Goal: Information Seeking & Learning: Learn about a topic

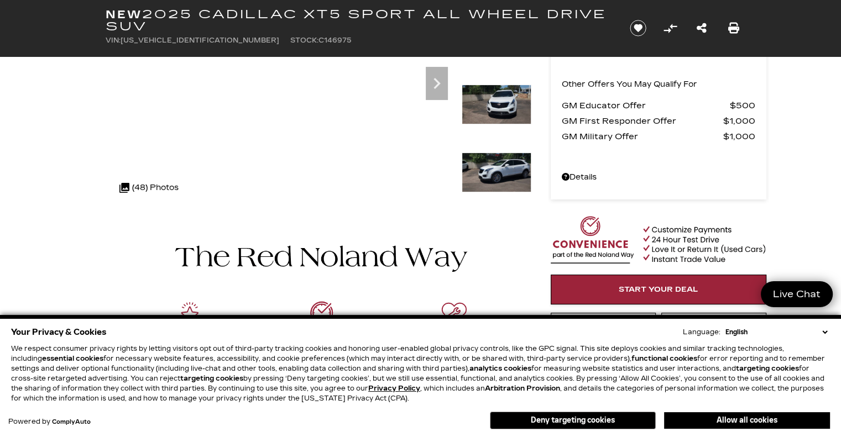
click at [759, 415] on button "Allow all cookies" at bounding box center [747, 421] width 166 height 17
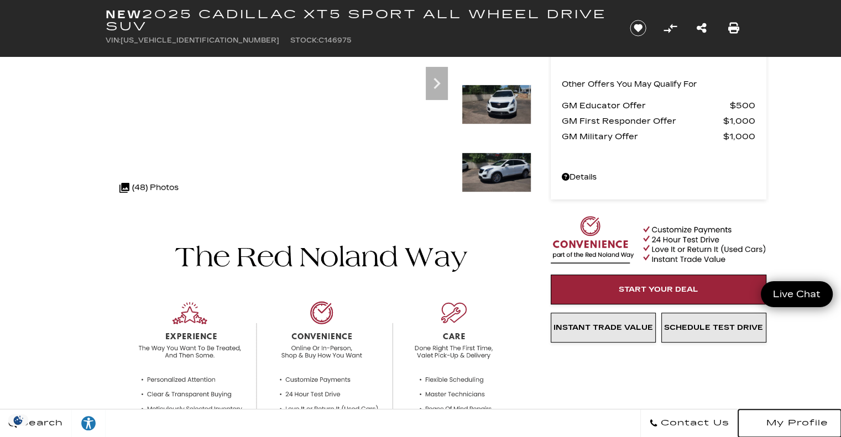
click at [760, 421] on icon "Open user profile menu" at bounding box center [756, 423] width 11 height 11
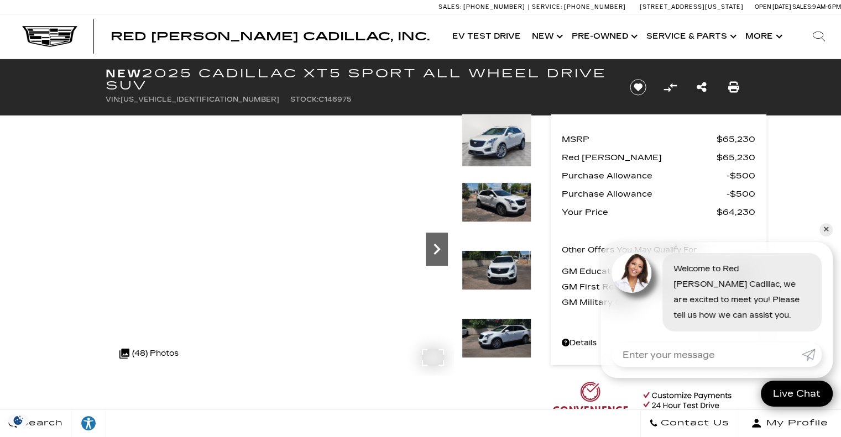
click at [436, 255] on icon "Next" at bounding box center [437, 249] width 22 height 22
click at [436, 248] on icon "Next" at bounding box center [437, 249] width 22 height 22
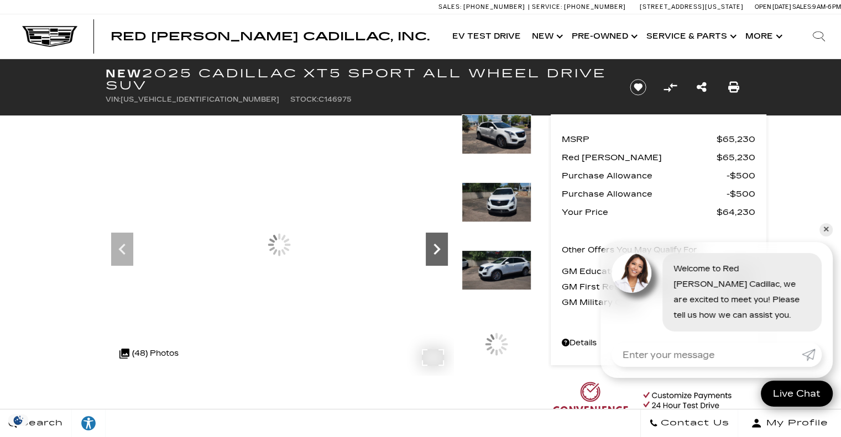
click at [436, 248] on icon "Next" at bounding box center [437, 249] width 22 height 22
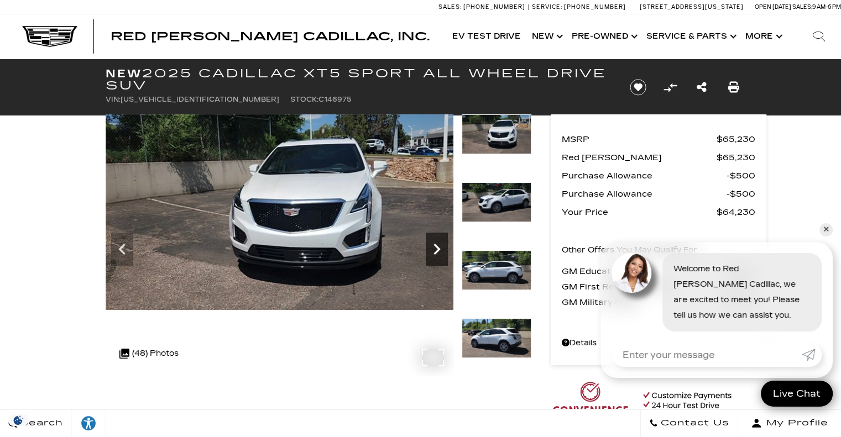
click at [436, 248] on icon "Next" at bounding box center [437, 249] width 7 height 11
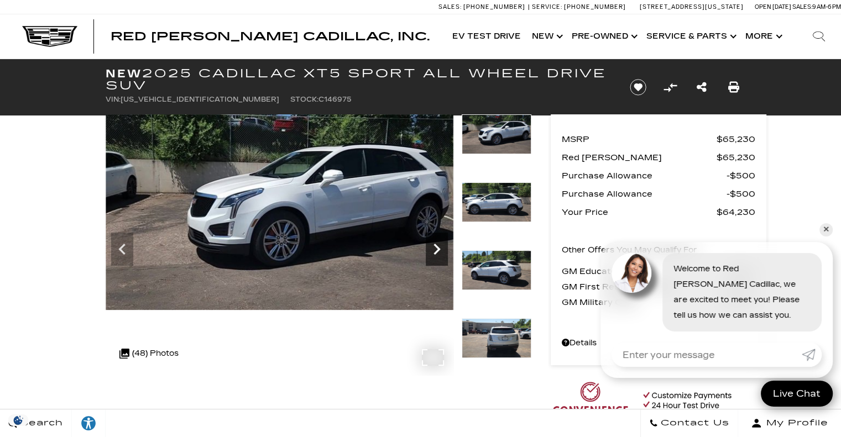
click at [437, 247] on icon "Next" at bounding box center [437, 249] width 7 height 11
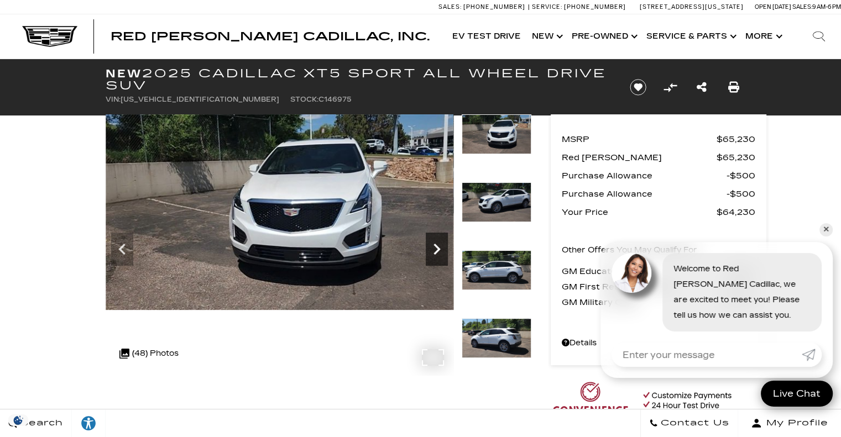
click at [437, 247] on icon "Next" at bounding box center [437, 249] width 7 height 11
